Goal: Communication & Community: Ask a question

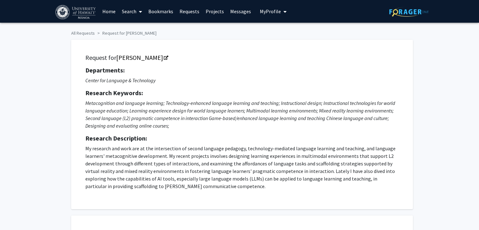
click at [92, 145] on p "My research and work are at the intersection of second language pedagogy, techn…" at bounding box center [241, 167] width 313 height 45
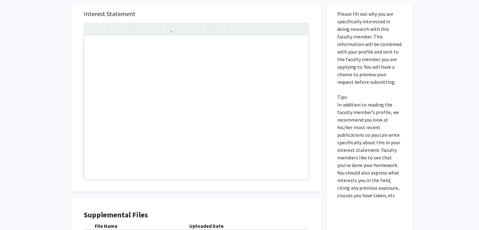
scroll to position [330, 0]
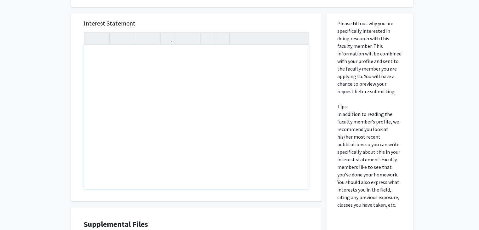
click at [109, 56] on div "Note to users with screen readers: Please press Alt+0 or Option+0 to deactivate…" at bounding box center [196, 117] width 225 height 144
paste div "Note to users with screen readers: Please press Alt+0 or Option+0 to deactivate…"
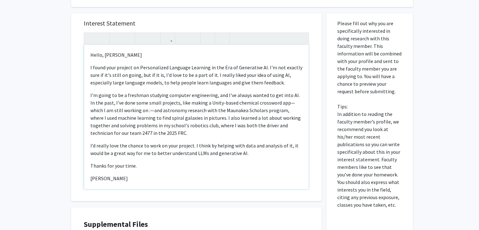
type textarea "<p>Hello, Dr. Fincham </p><p>I found your project on Personalized Language Lear…"
click at [0, 0] on div "—and" at bounding box center [0, 0] width 0 height 0
click at [0, 0] on span "Replace with" at bounding box center [0, 0] width 0 height 0
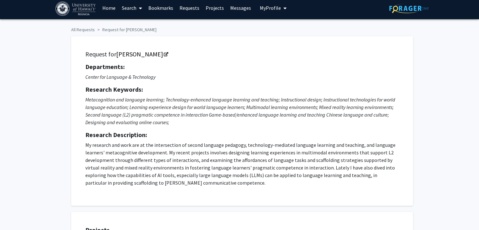
scroll to position [0, 0]
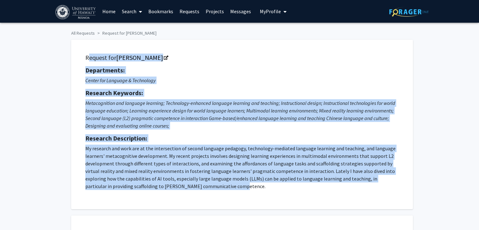
drag, startPoint x: 80, startPoint y: 56, endPoint x: 294, endPoint y: 187, distance: 251.5
click at [294, 187] on div "Request for Naiyi Fincham Departments: Center for Language & Technology Researc…" at bounding box center [242, 124] width 342 height 169
copy div "Request for Naiyi Fincham Departments: Center for Language & Technology Researc…"
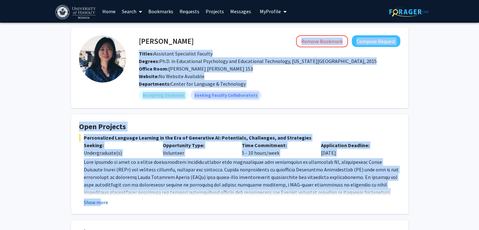
drag, startPoint x: 136, startPoint y: 38, endPoint x: 102, endPoint y: 200, distance: 165.7
click at [102, 200] on button "Show more" at bounding box center [96, 202] width 24 height 8
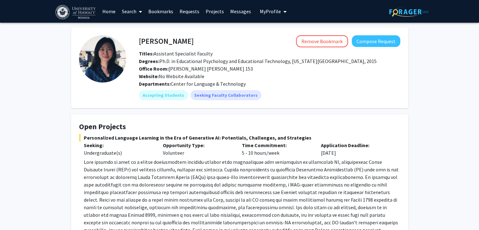
drag, startPoint x: 145, startPoint y: 40, endPoint x: 140, endPoint y: 41, distance: 5.5
click at [145, 40] on h4 "[PERSON_NAME]" at bounding box center [166, 41] width 55 height 12
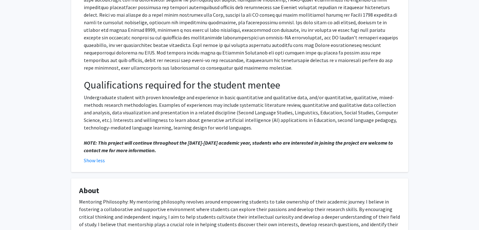
scroll to position [189, 0]
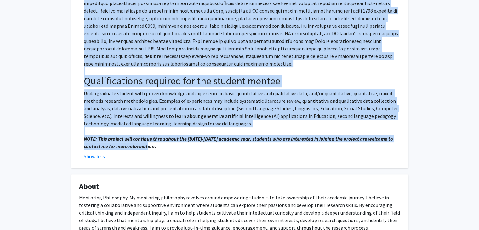
drag, startPoint x: 138, startPoint y: 41, endPoint x: 309, endPoint y: 122, distance: 189.7
click at [305, 138] on div "[PERSON_NAME] Remove Bookmark Compose Request Titles: Assistant Specialist Facu…" at bounding box center [239, 161] width 346 height 647
copy div "Remove Bookmark Compose Request Titles: Assistant Specialist Faculty Degrees: P…"
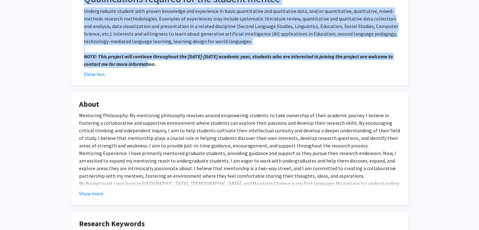
scroll to position [283, 0]
